Goal: Task Accomplishment & Management: Complete application form

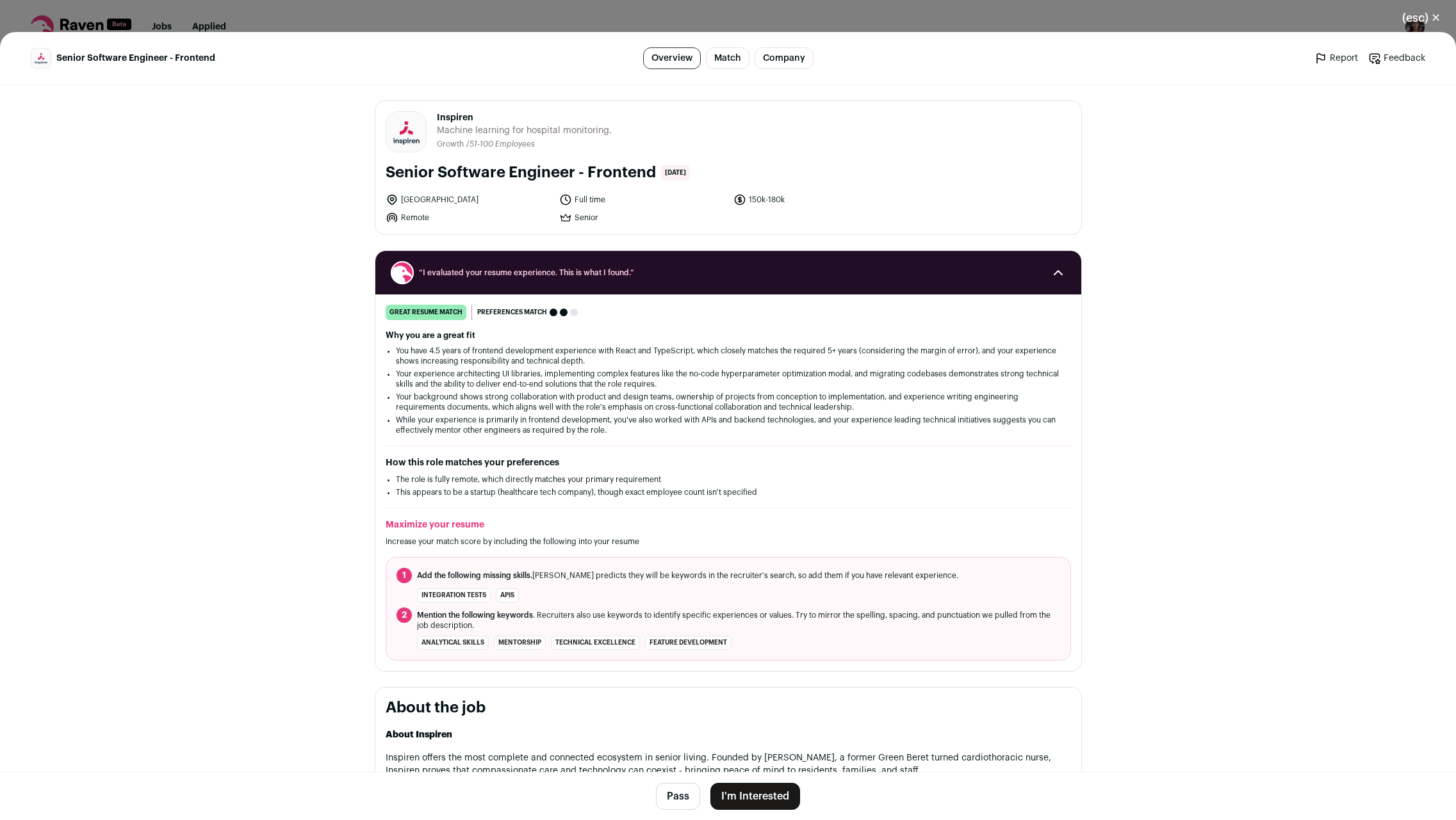
click at [779, 808] on button "I'm Interested" at bounding box center [755, 797] width 90 height 27
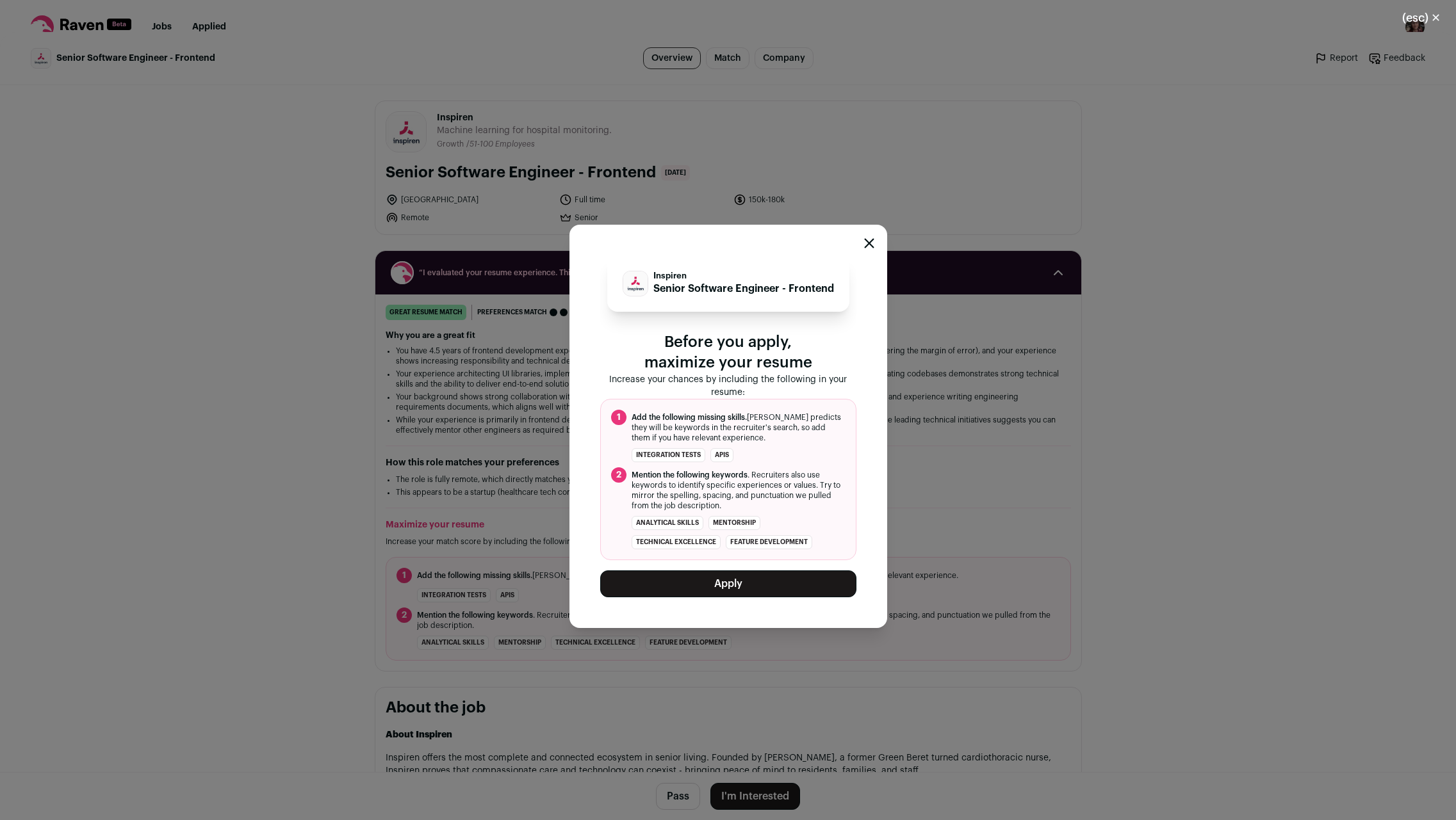
click at [671, 580] on button "Apply" at bounding box center [729, 584] width 257 height 27
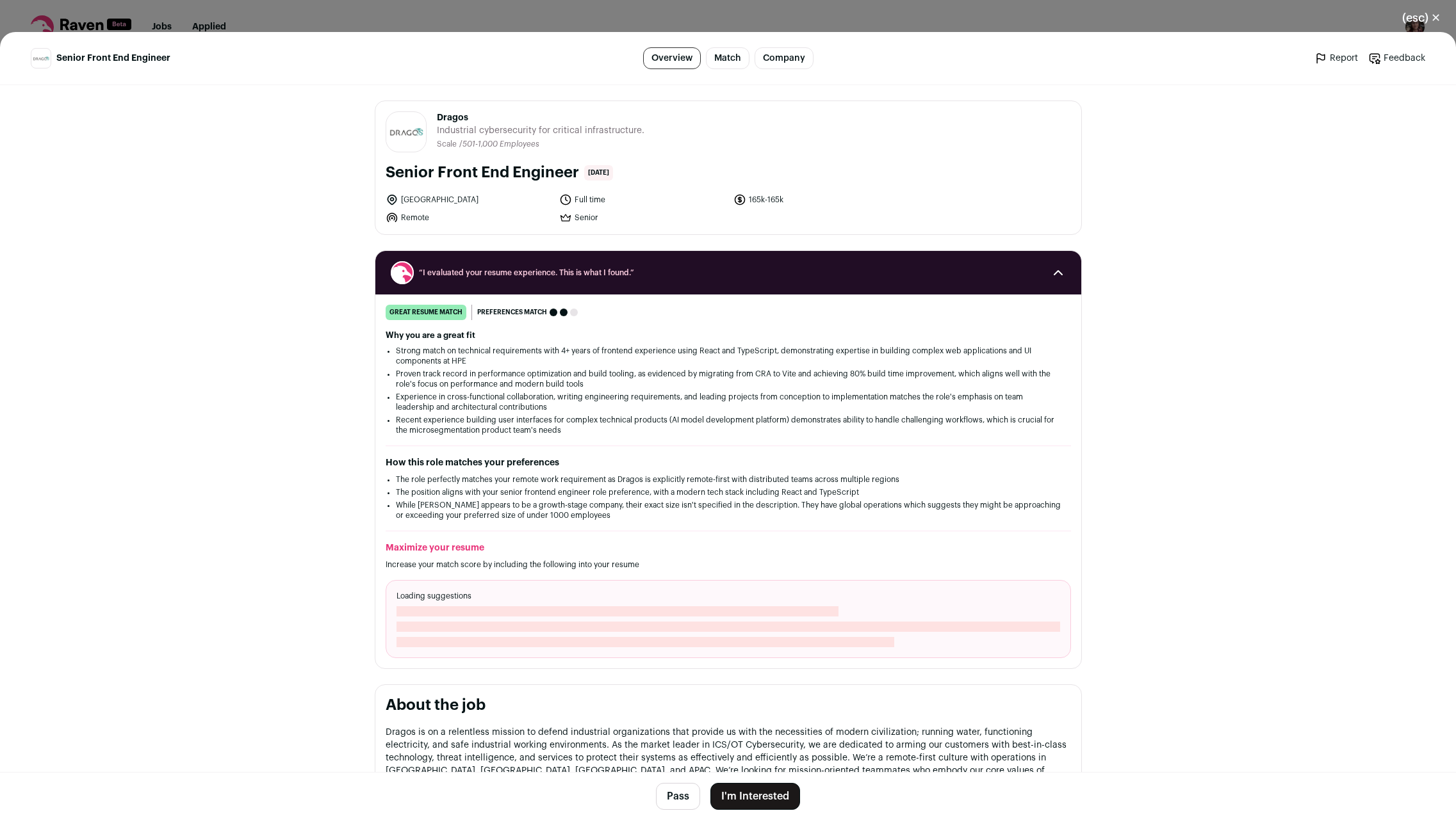
click at [779, 793] on button "I'm Interested" at bounding box center [755, 797] width 90 height 27
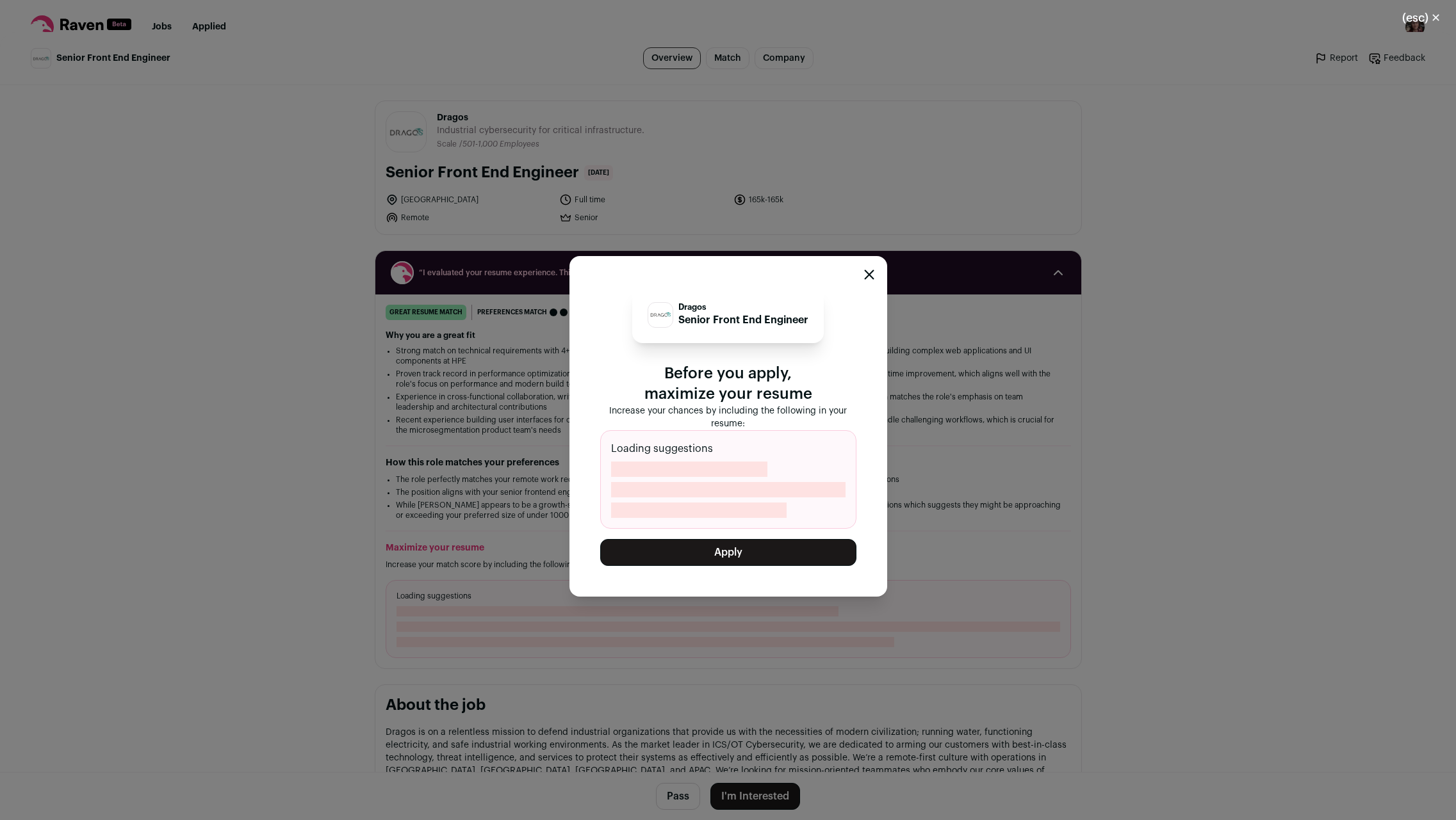
click at [682, 553] on button "Apply" at bounding box center [729, 553] width 257 height 27
